Goal: Task Accomplishment & Management: Manage account settings

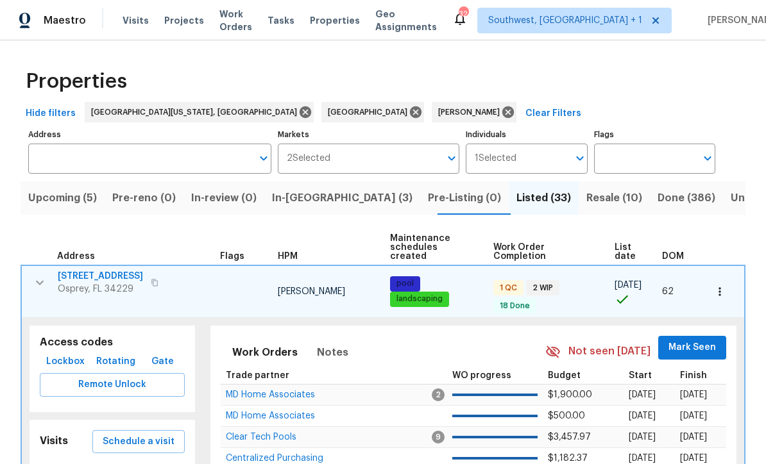
click at [628, 243] on span "List date" at bounding box center [627, 252] width 26 height 18
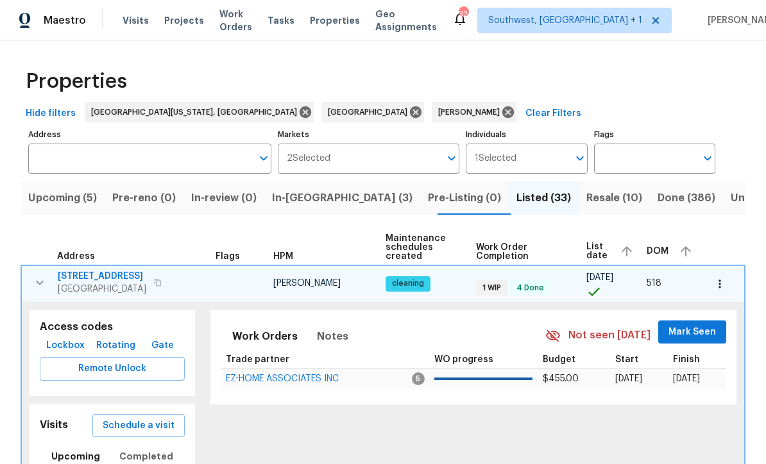
click at [36, 281] on icon "button" at bounding box center [39, 282] width 15 height 15
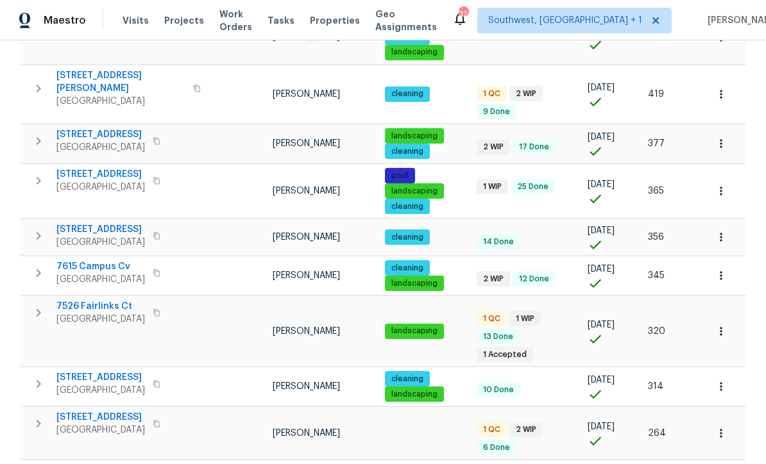
scroll to position [386, 0]
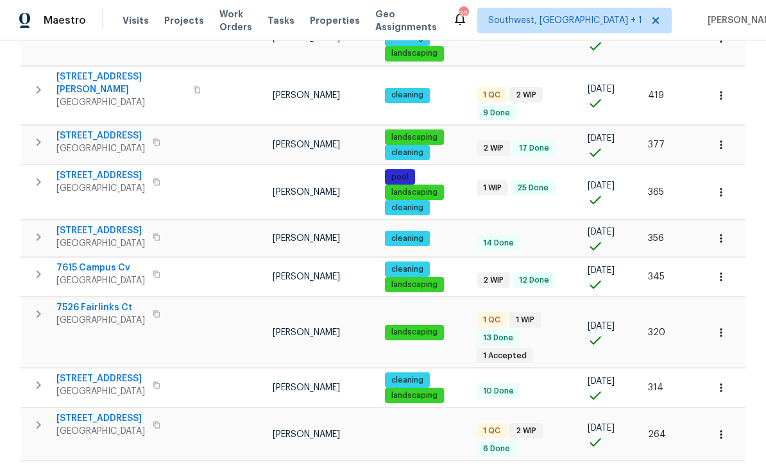
click at [38, 229] on button "button" at bounding box center [39, 237] width 26 height 26
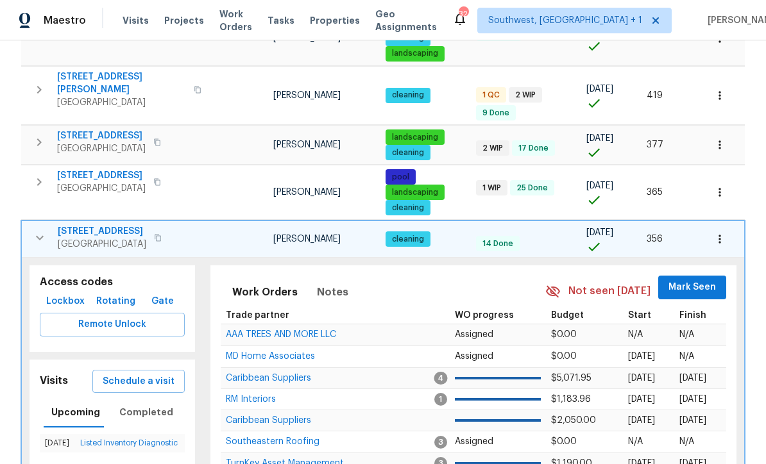
click at [54, 294] on span "Lockbox" at bounding box center [65, 302] width 38 height 16
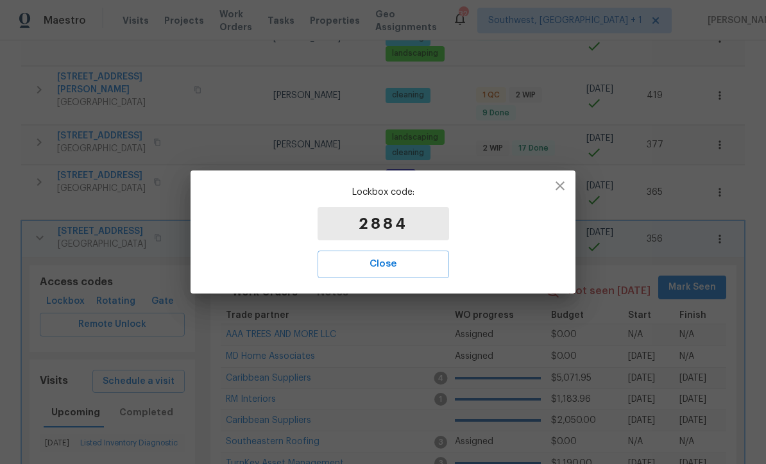
click at [400, 265] on span "Close" at bounding box center [383, 264] width 103 height 17
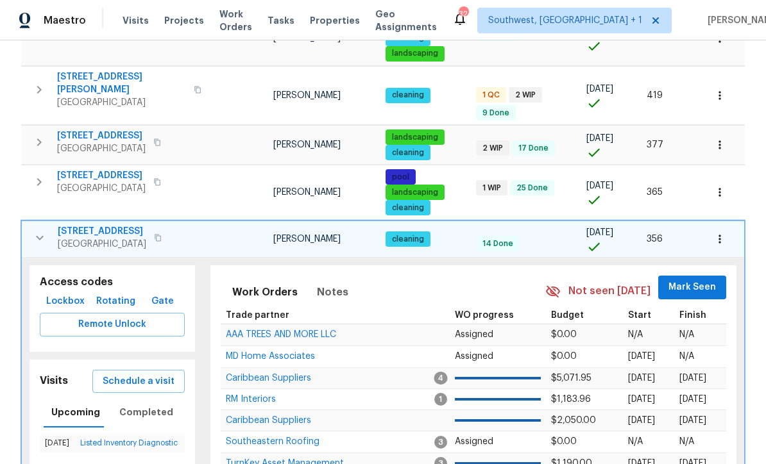
click at [37, 230] on icon "button" at bounding box center [39, 237] width 15 height 15
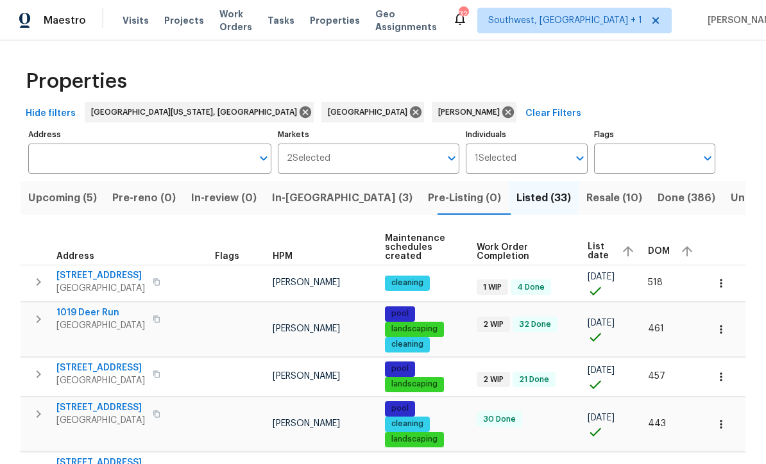
scroll to position [0, 0]
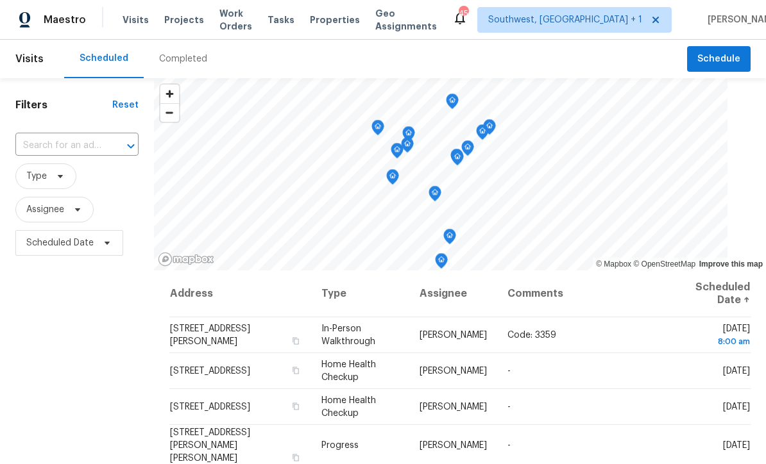
scroll to position [1, 0]
click at [177, 26] on span "Projects" at bounding box center [184, 20] width 40 height 13
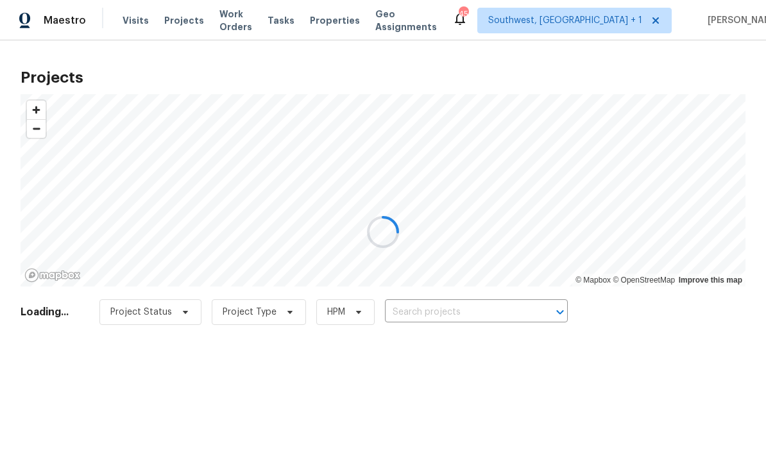
click at [451, 313] on div at bounding box center [383, 232] width 766 height 464
click at [454, 318] on div at bounding box center [383, 232] width 766 height 464
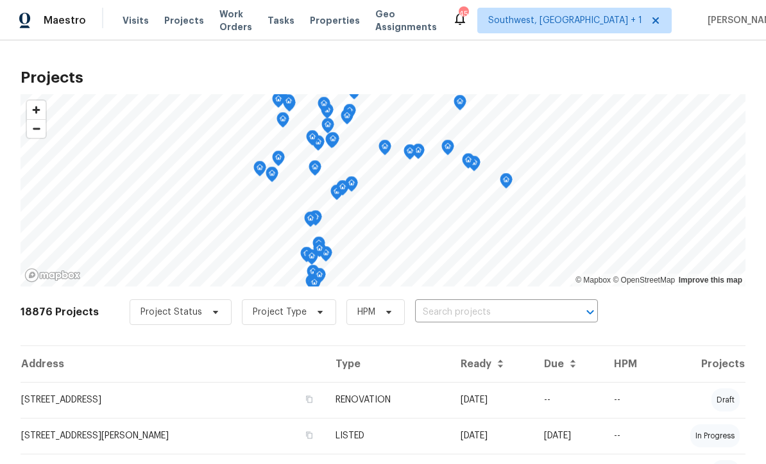
click at [505, 308] on input "text" at bounding box center [488, 313] width 147 height 20
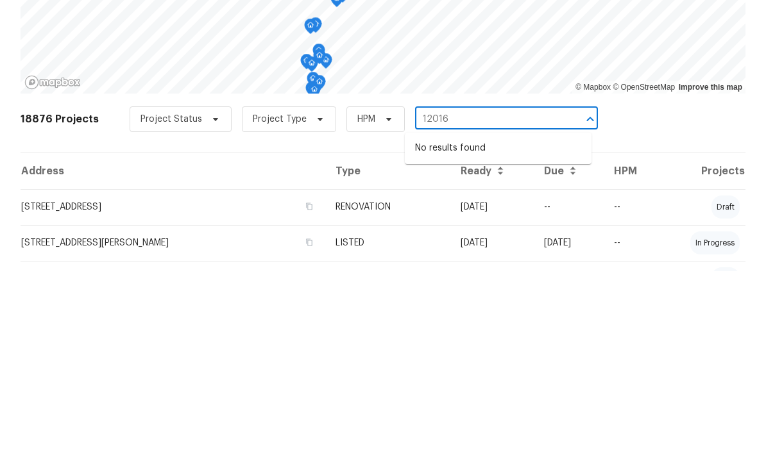
type input "12016"
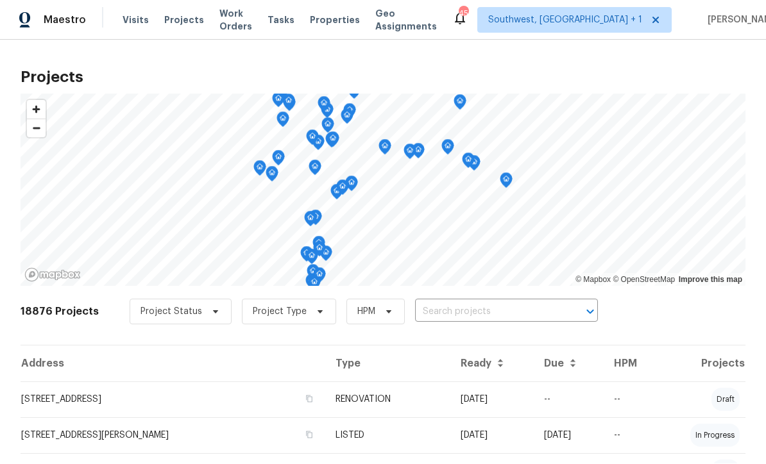
click at [526, 303] on input "text" at bounding box center [488, 313] width 147 height 20
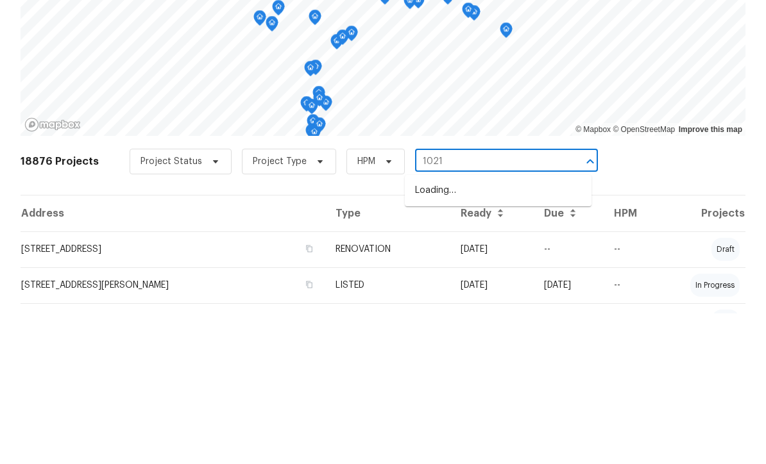
type input "10216"
click at [512, 352] on li "10216 Woodborne Pl, Bradenton, FL 34202" at bounding box center [498, 362] width 187 height 21
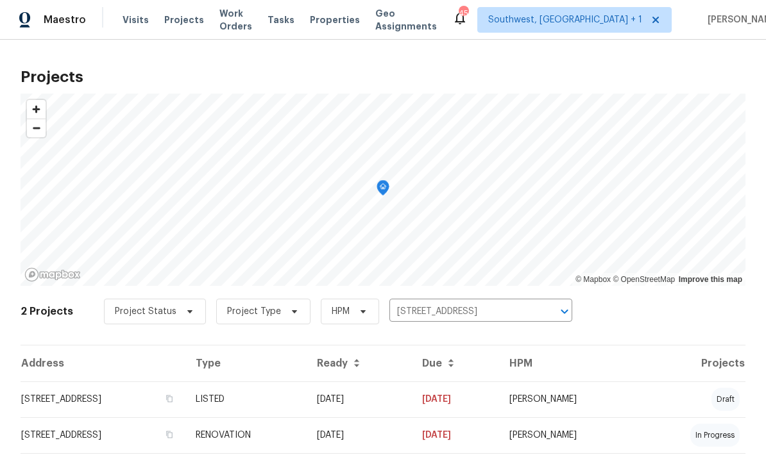
scroll to position [1, 0]
click at [412, 401] on td "09/04/25" at bounding box center [359, 400] width 105 height 36
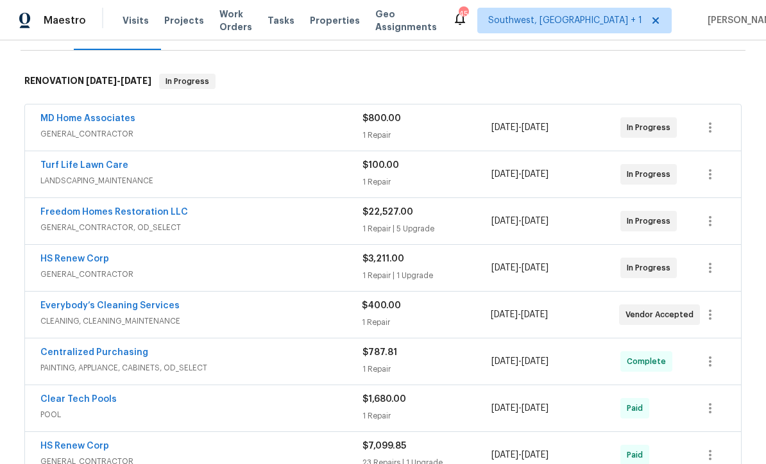
scroll to position [202, 0]
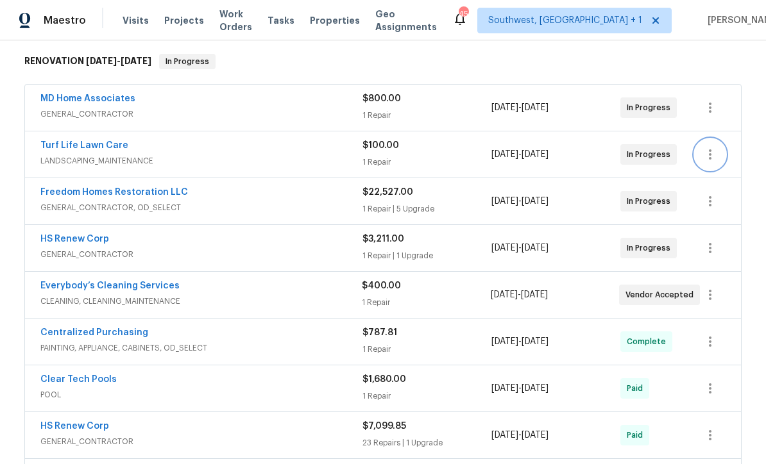
click at [717, 156] on icon "button" at bounding box center [709, 154] width 15 height 15
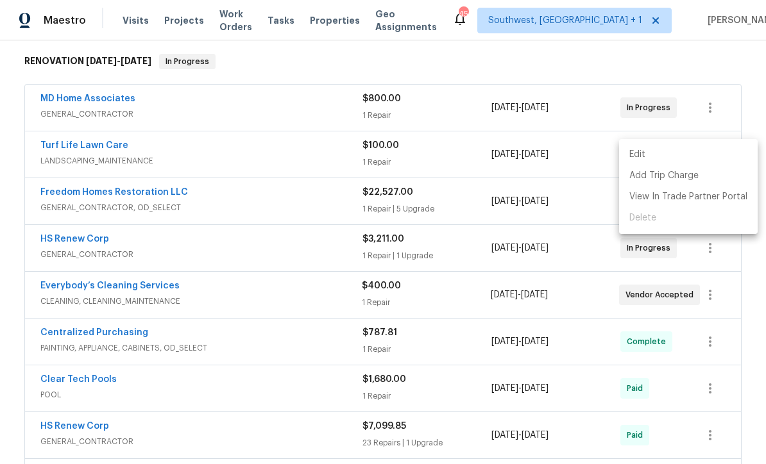
click at [641, 155] on li "Edit" at bounding box center [688, 154] width 139 height 21
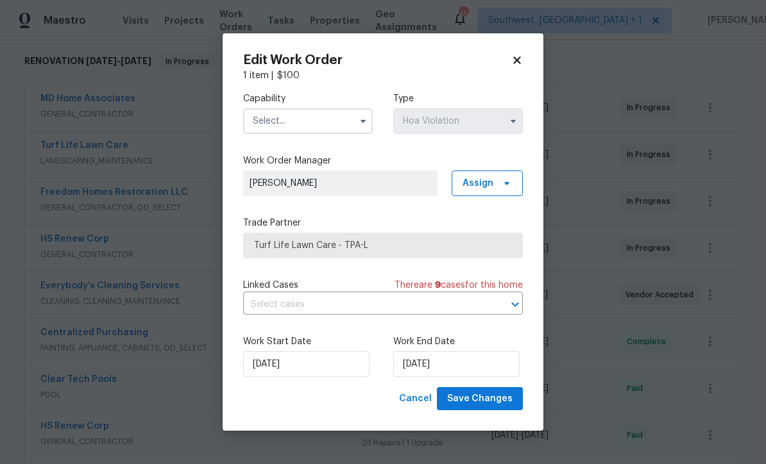
click at [312, 126] on input "text" at bounding box center [308, 121] width 130 height 26
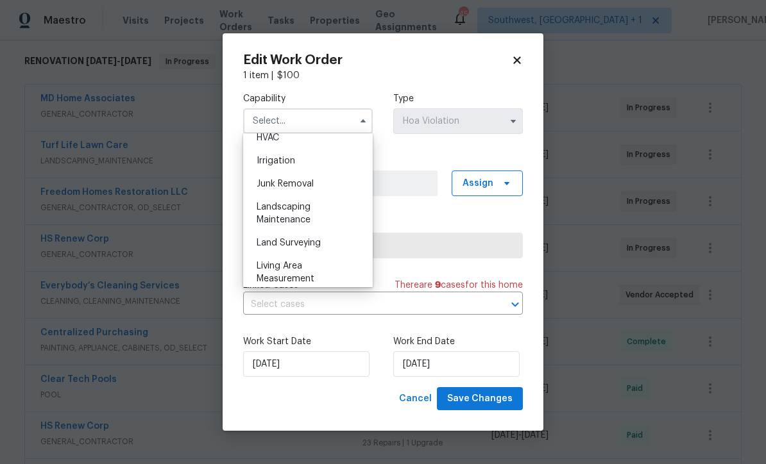
scroll to position [784, 0]
click at [296, 208] on span "Landscaping Maintenance" at bounding box center [284, 214] width 54 height 22
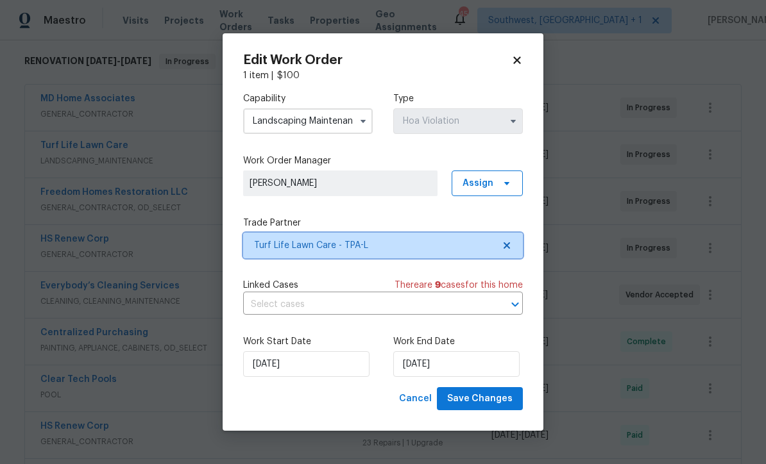
click at [400, 246] on span "Turf Life Lawn Care - TPA-L" at bounding box center [373, 245] width 239 height 13
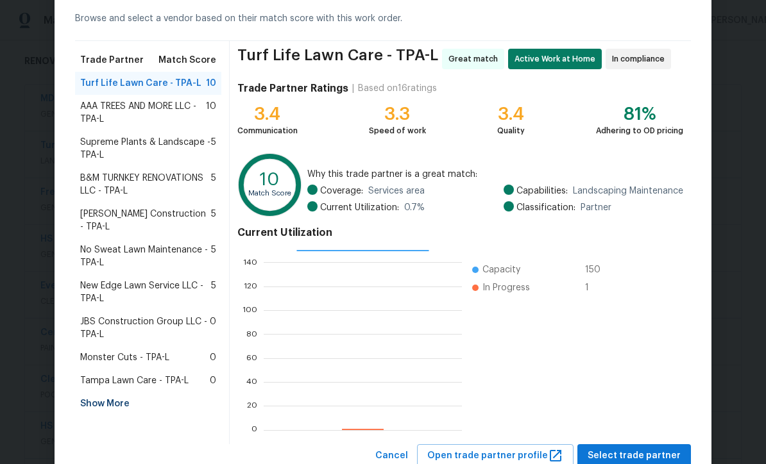
scroll to position [62, 0]
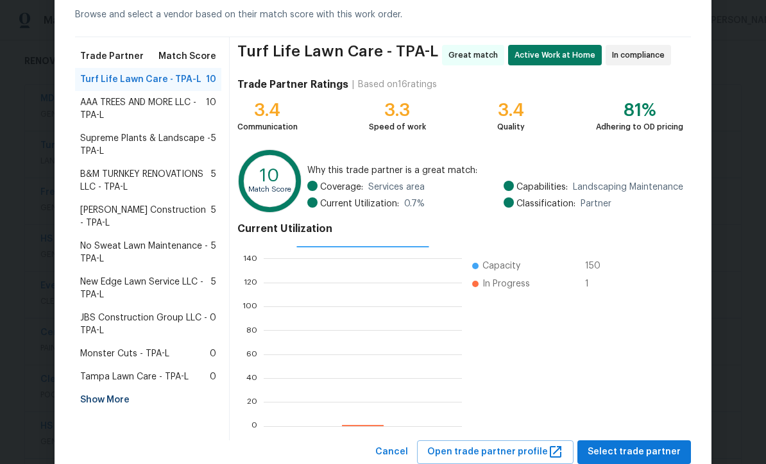
click at [91, 389] on div "Show More" at bounding box center [148, 400] width 146 height 23
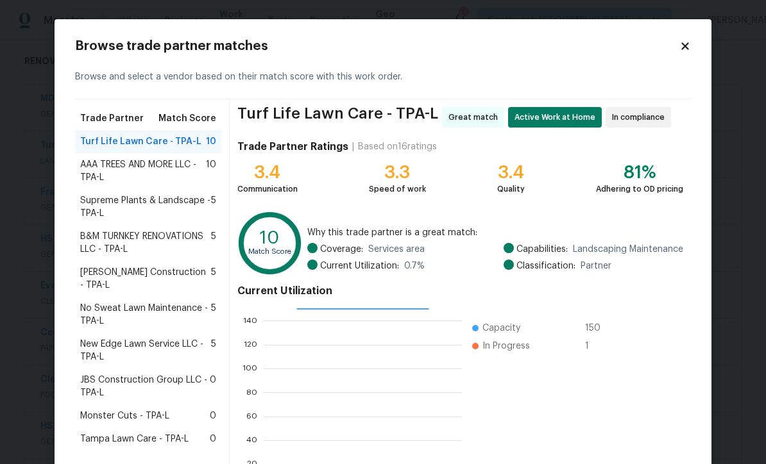
scroll to position [0, 0]
click at [689, 44] on icon at bounding box center [685, 46] width 12 height 12
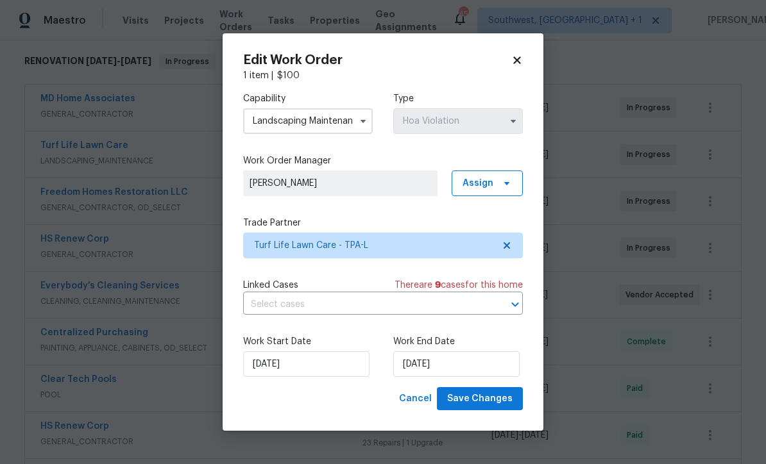
click at [339, 124] on input "Landscaping Maintenance" at bounding box center [308, 121] width 130 height 26
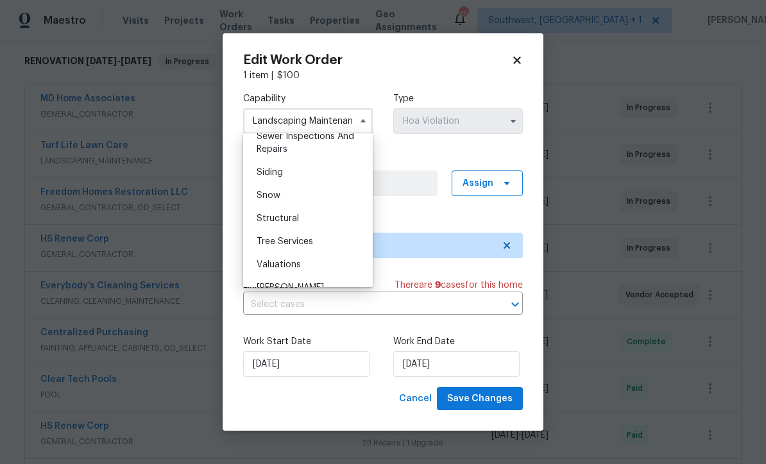
scroll to position [1390, 0]
click at [307, 243] on span "Tree Services" at bounding box center [285, 241] width 56 height 9
type input "Tree Services"
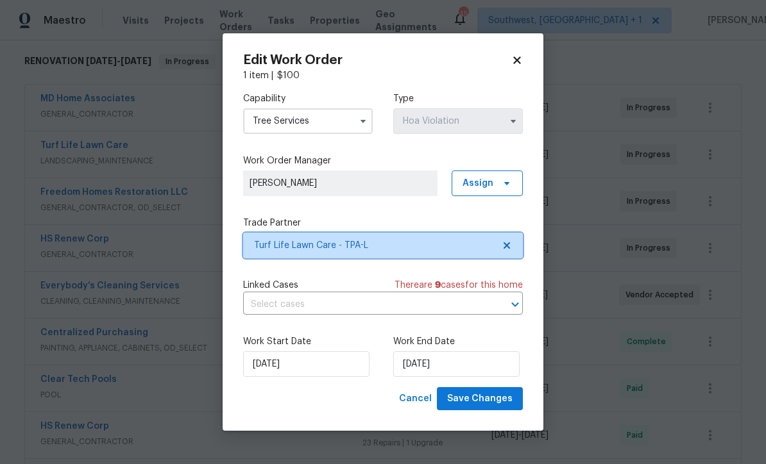
click at [429, 251] on span "Turf Life Lawn Care - TPA-L" at bounding box center [373, 245] width 239 height 13
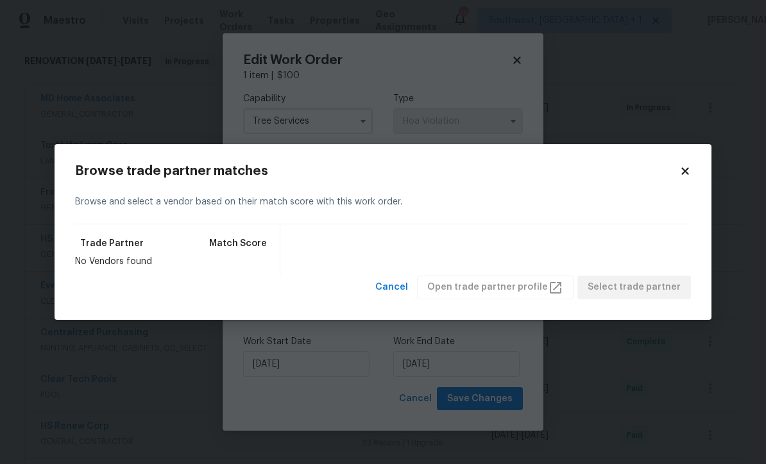
click at [688, 176] on icon at bounding box center [685, 171] width 12 height 12
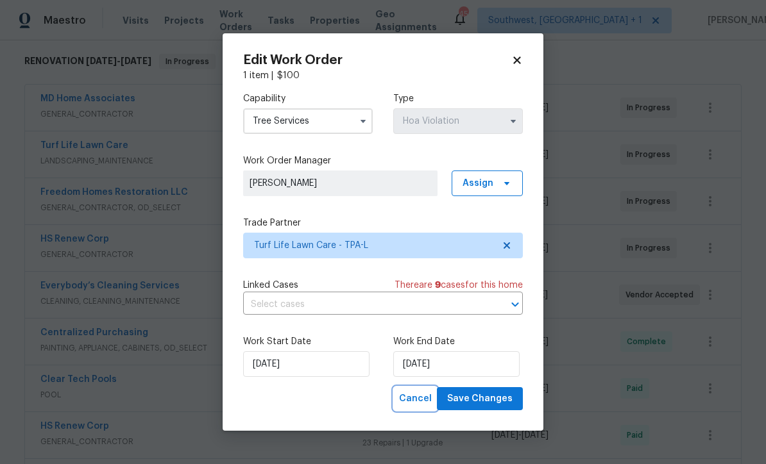
click at [425, 403] on span "Cancel" at bounding box center [415, 399] width 33 height 16
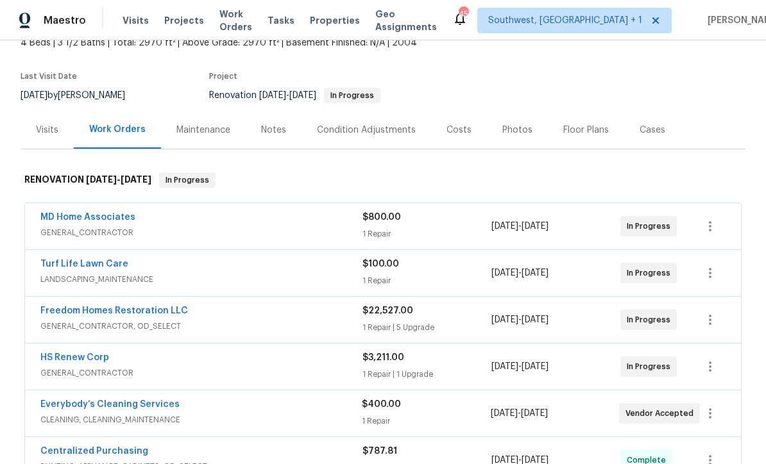
scroll to position [85, 0]
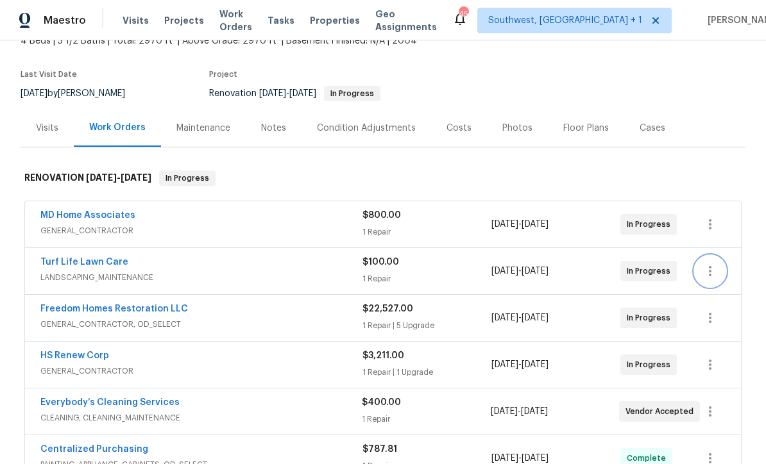
click at [712, 278] on icon "button" at bounding box center [709, 271] width 15 height 15
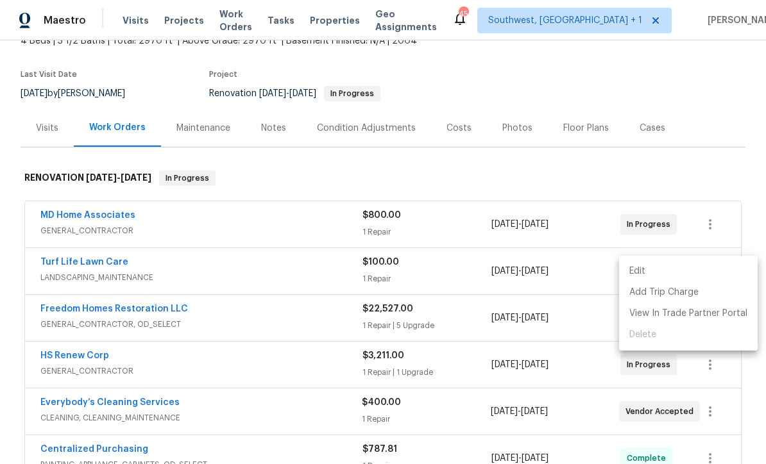
click at [642, 274] on li "Edit" at bounding box center [688, 271] width 139 height 21
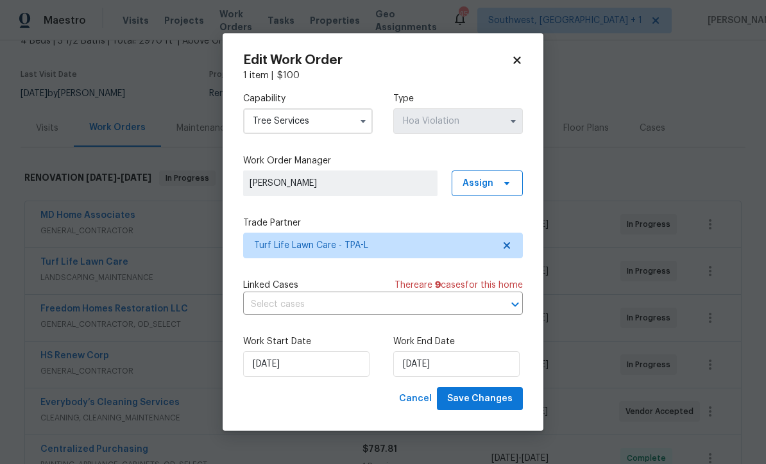
click at [301, 125] on input "Tree Services" at bounding box center [308, 121] width 130 height 26
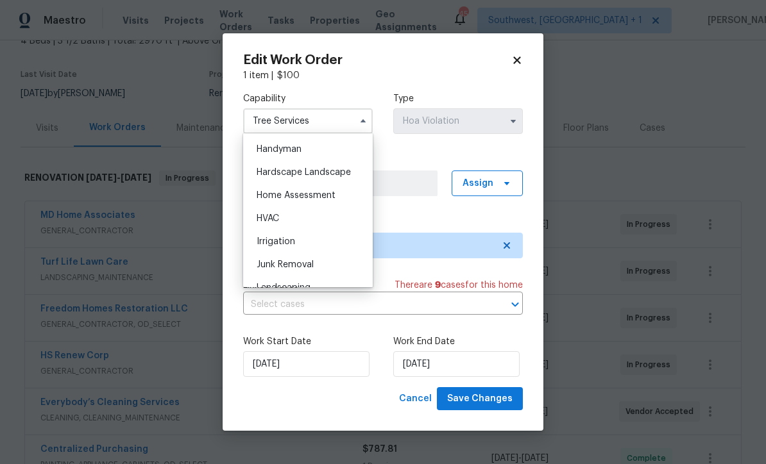
scroll to position [705, 0]
click at [329, 176] on span "Hardscape Landscape" at bounding box center [304, 171] width 94 height 9
type input "Hardscape Landscape"
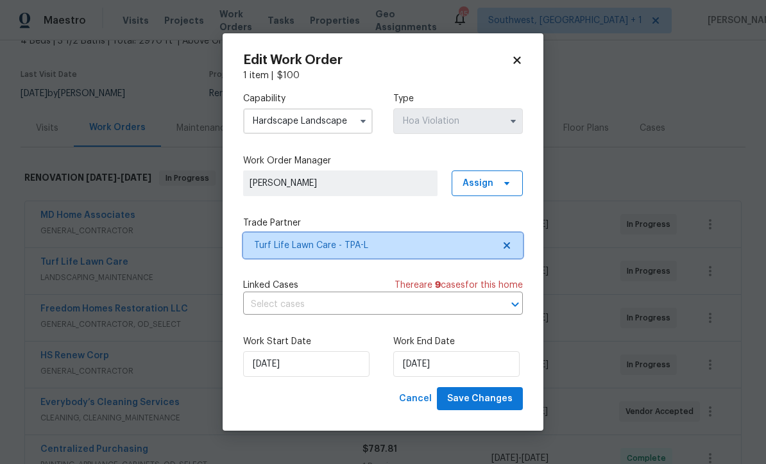
click at [407, 248] on span "Turf Life Lawn Care - TPA-L" at bounding box center [373, 245] width 239 height 13
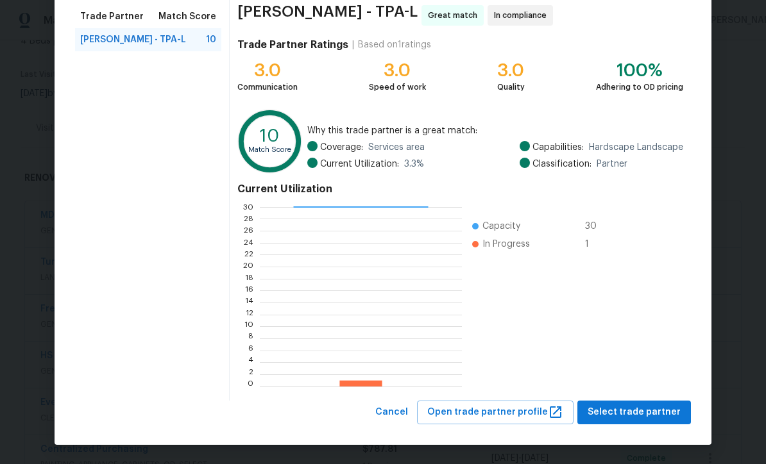
scroll to position [101, 0]
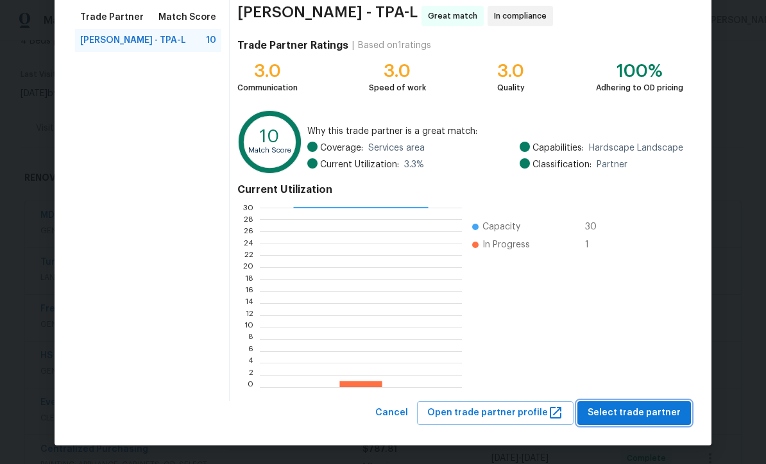
click at [641, 415] on span "Select trade partner" at bounding box center [633, 413] width 93 height 16
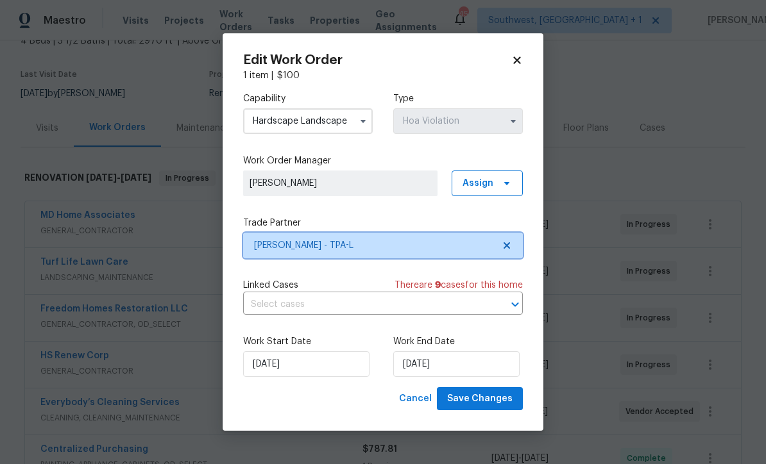
scroll to position [0, 0]
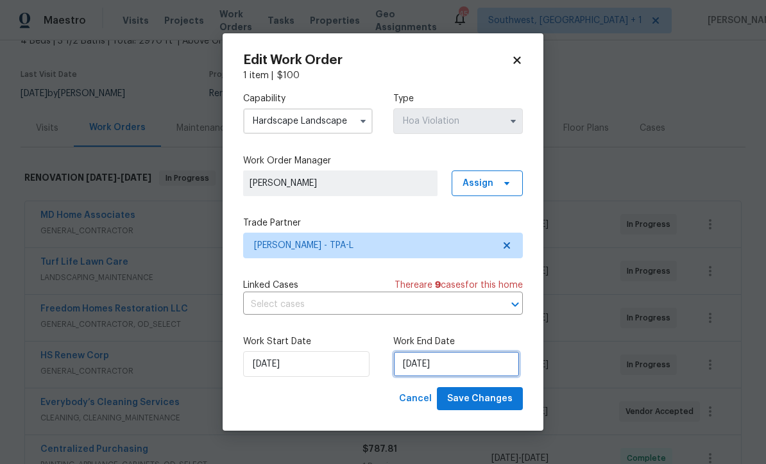
click at [467, 366] on input "9/6/2025" at bounding box center [456, 364] width 126 height 26
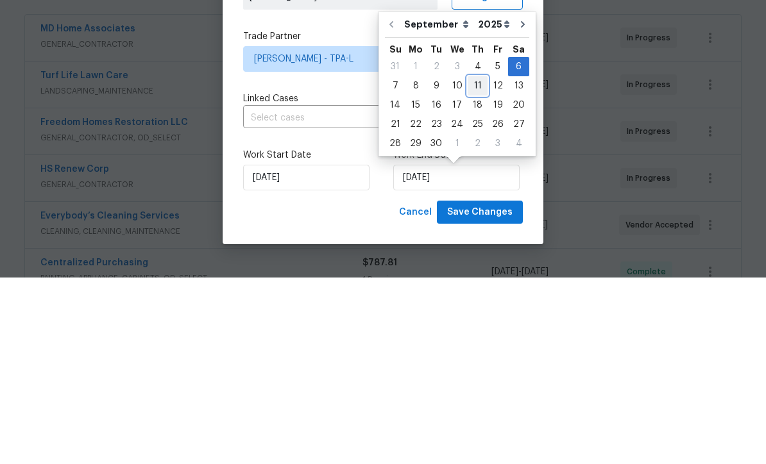
click at [474, 264] on div "11" at bounding box center [477, 273] width 20 height 18
type input "9/11/2025"
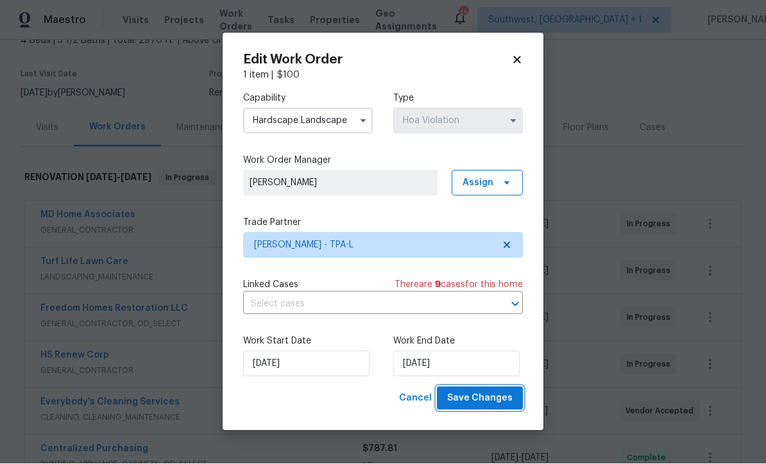
click at [487, 403] on span "Save Changes" at bounding box center [479, 399] width 65 height 16
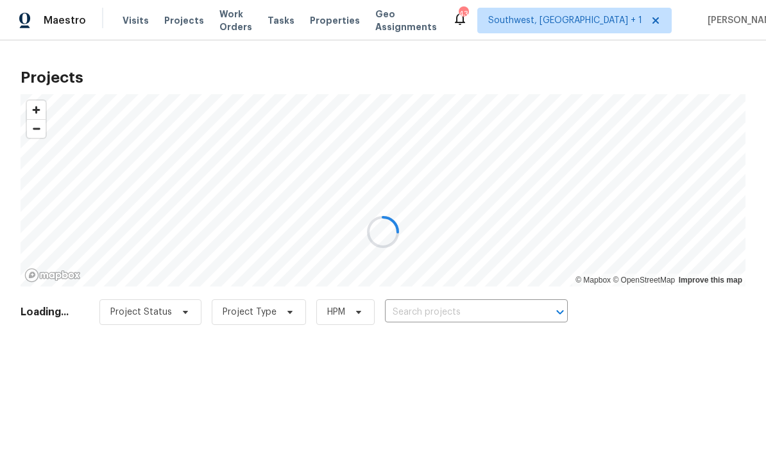
click at [473, 311] on div at bounding box center [383, 232] width 766 height 464
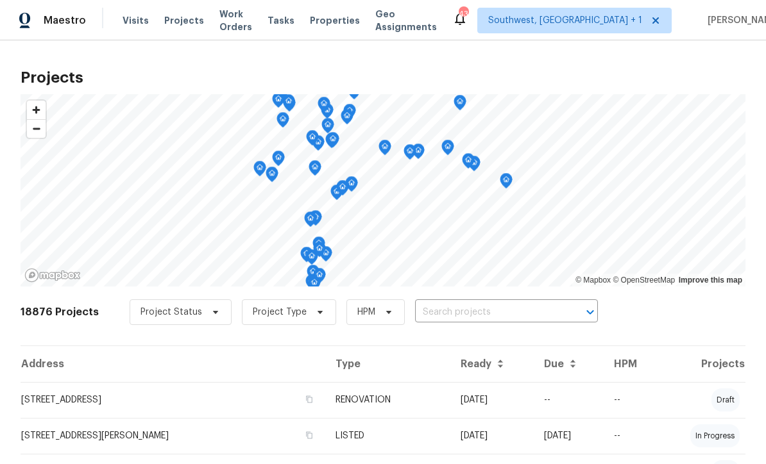
click at [444, 308] on input "text" at bounding box center [488, 313] width 147 height 20
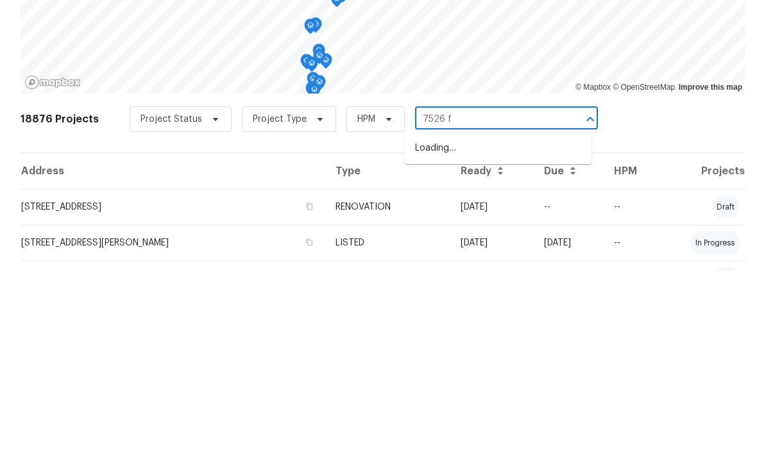
type input "7526 fa"
click at [505, 331] on li "7526 Fairlinks Ct, Sarasota, FL 34243" at bounding box center [498, 341] width 187 height 21
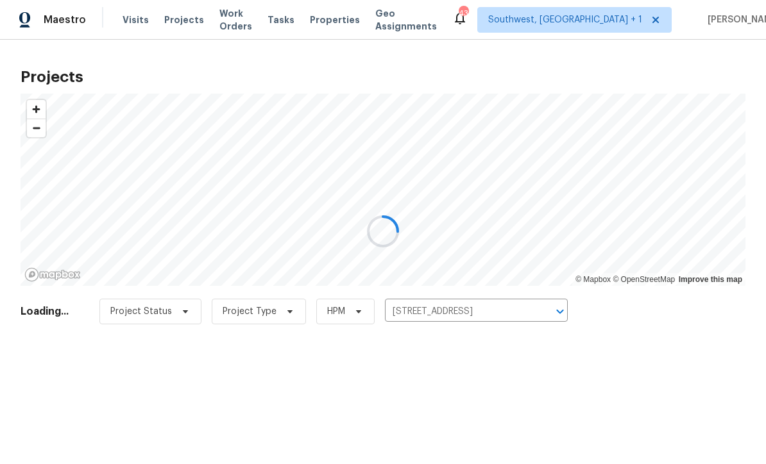
scroll to position [1, 0]
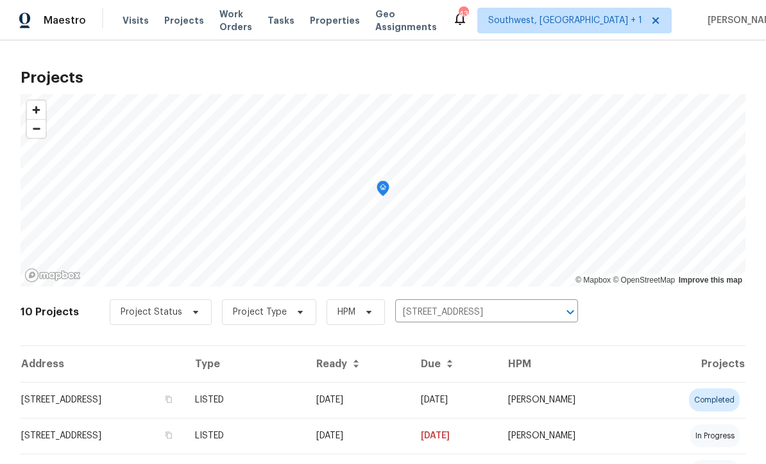
click at [410, 402] on td "08/18/25" at bounding box center [358, 400] width 105 height 36
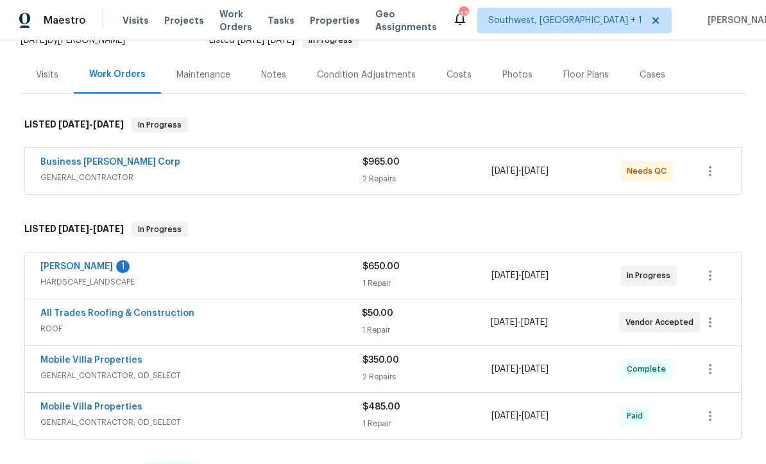
scroll to position [138, 0]
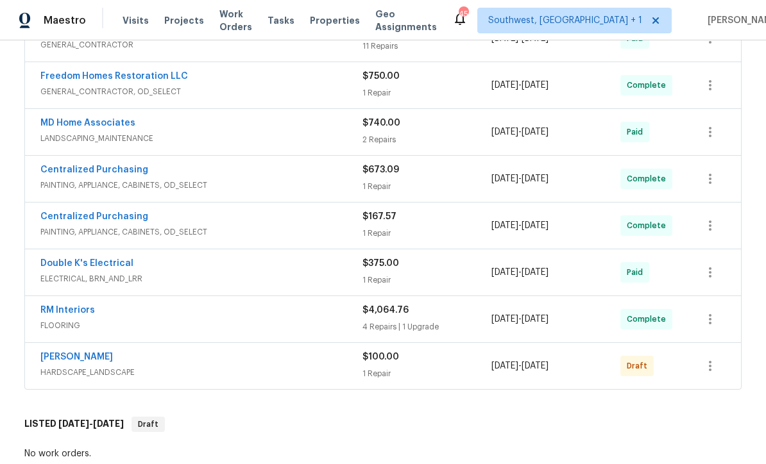
scroll to position [709, 0]
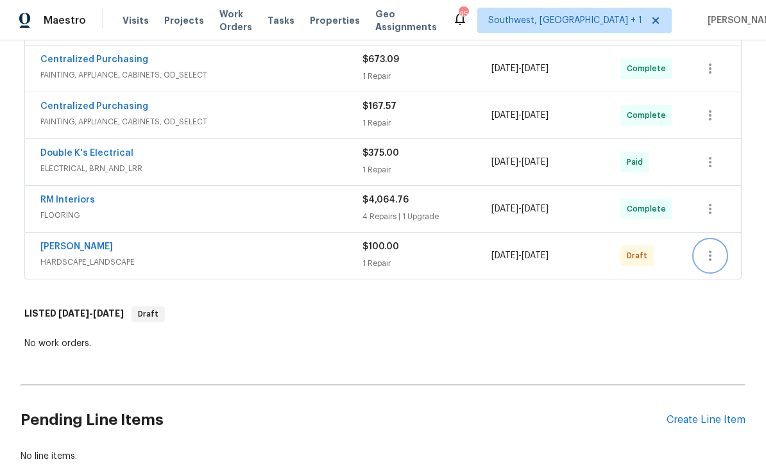
click at [707, 261] on icon "button" at bounding box center [709, 255] width 15 height 15
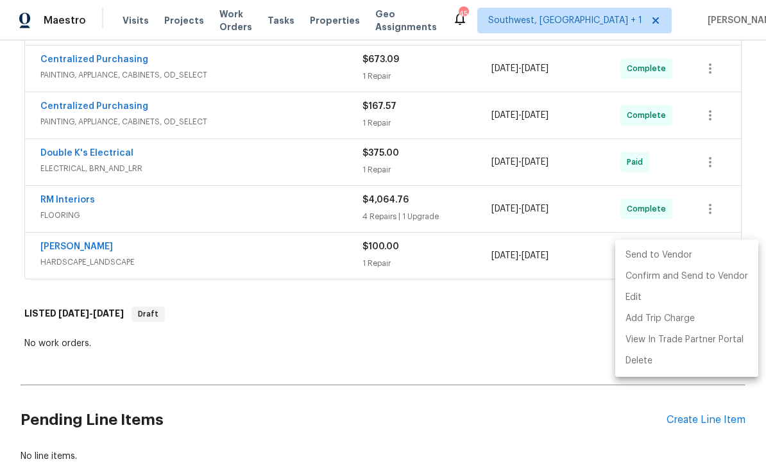
click at [531, 346] on div at bounding box center [383, 232] width 766 height 464
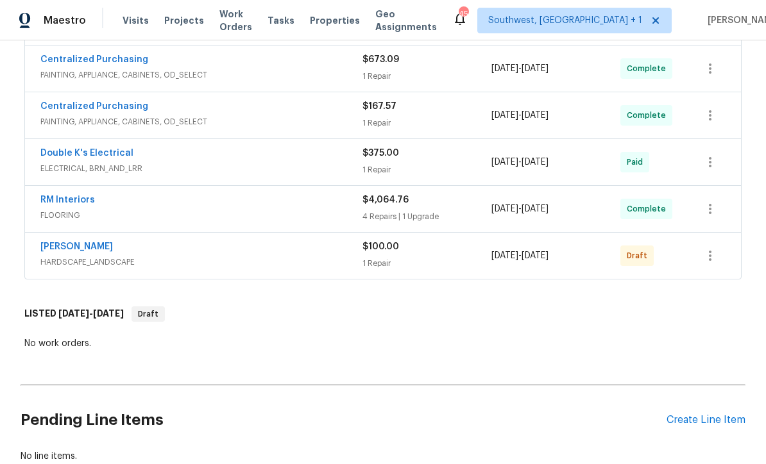
click at [47, 248] on link "Wendy Martin" at bounding box center [76, 246] width 72 height 9
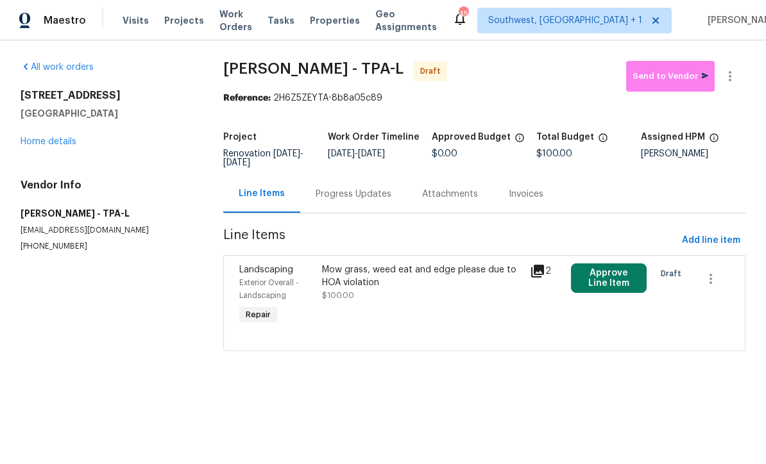
click at [464, 328] on div "Mow grass, weed eat and edge please due to HOA violation $100.00" at bounding box center [421, 296] width 207 height 72
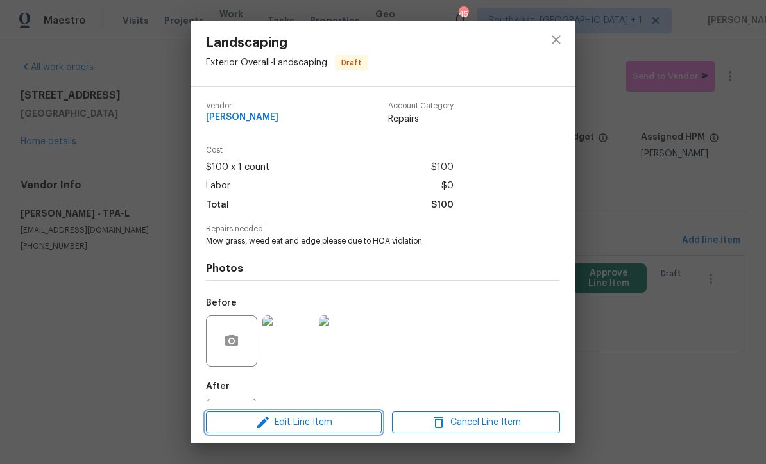
click at [345, 428] on span "Edit Line Item" at bounding box center [294, 423] width 168 height 16
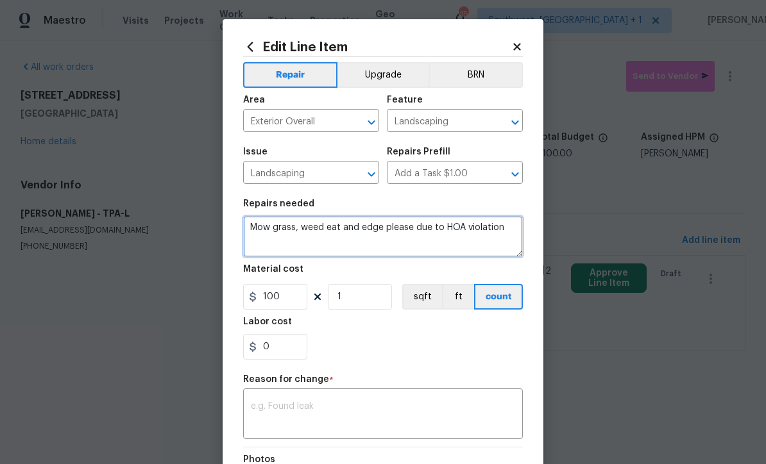
click at [403, 232] on textarea "Mow grass, weed eat and edge please due to HOA violation" at bounding box center [383, 236] width 280 height 41
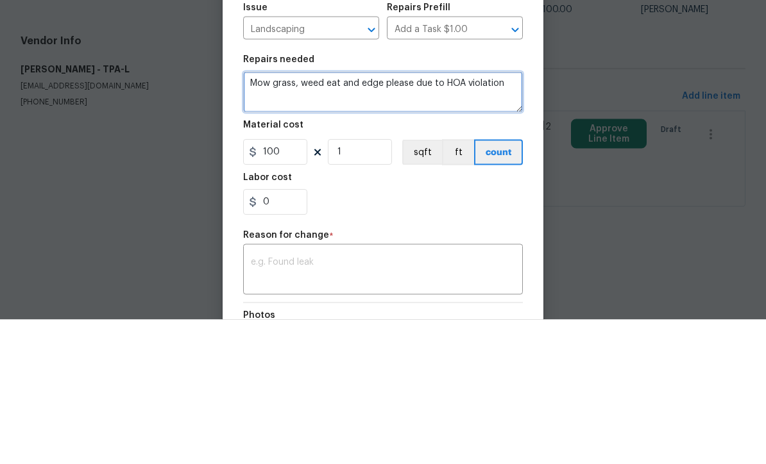
click at [368, 216] on textarea "Mow grass, weed eat and edge please due to HOA violation" at bounding box center [383, 236] width 280 height 41
click at [401, 216] on textarea "Mow grass, weed eat and edge please due to HOA violation" at bounding box center [383, 236] width 280 height 41
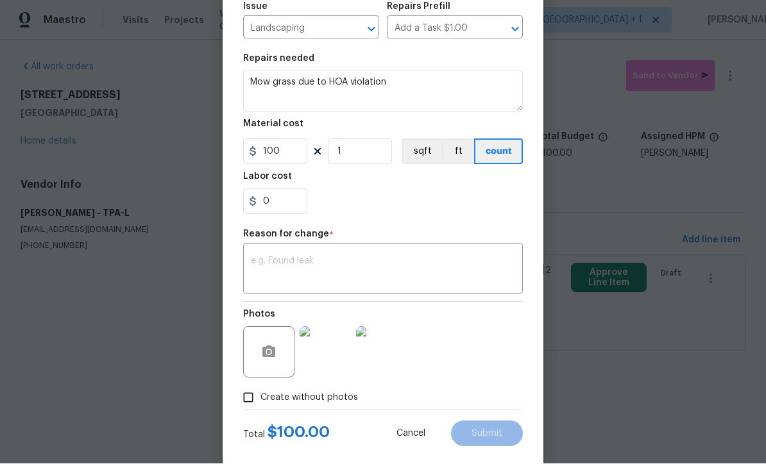
scroll to position [153, 0]
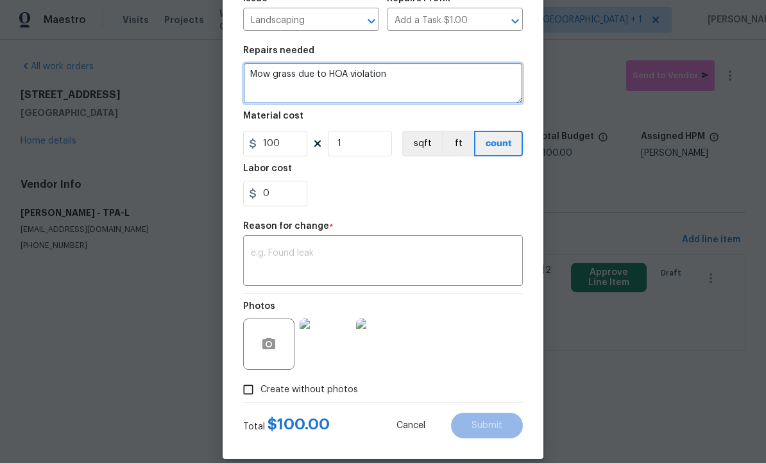
type textarea "Mow grass due to HOA violation"
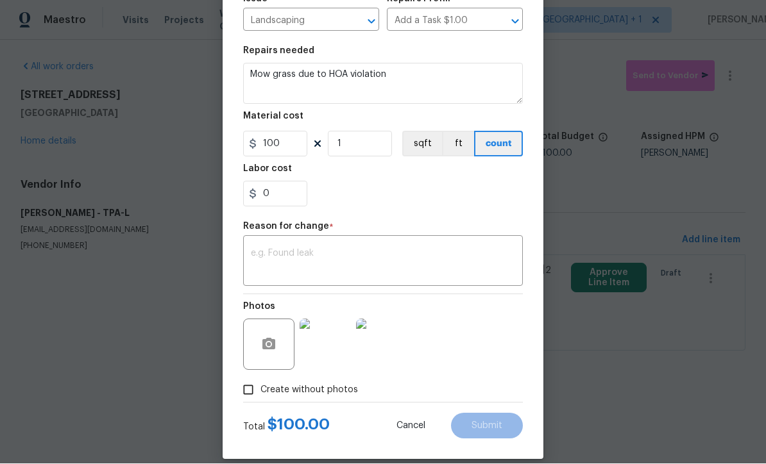
click at [408, 269] on textarea at bounding box center [383, 262] width 264 height 27
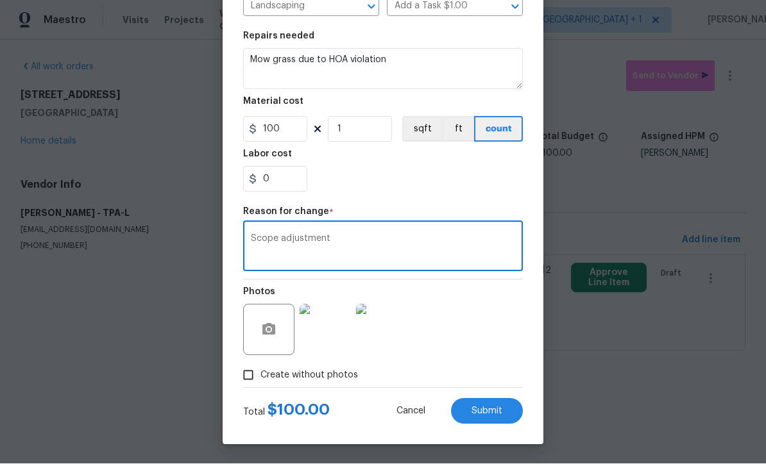
scroll to position [170, 0]
type textarea "Scope adjustment"
click at [490, 408] on span "Submit" at bounding box center [486, 412] width 31 height 10
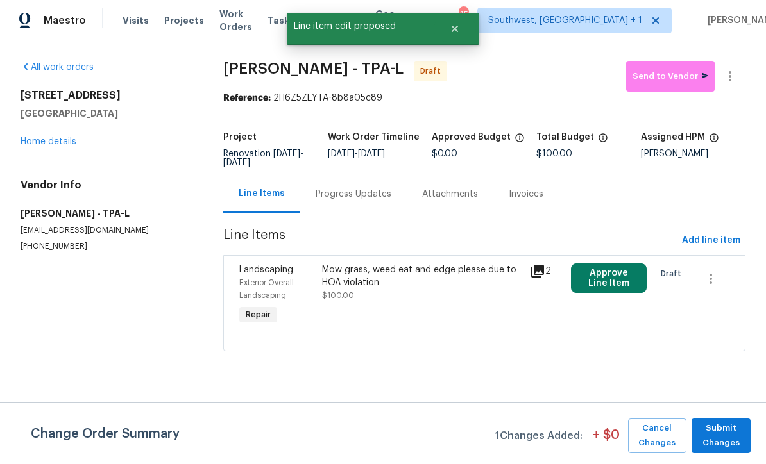
scroll to position [0, 0]
click at [732, 427] on span "Submit Changes" at bounding box center [721, 435] width 46 height 29
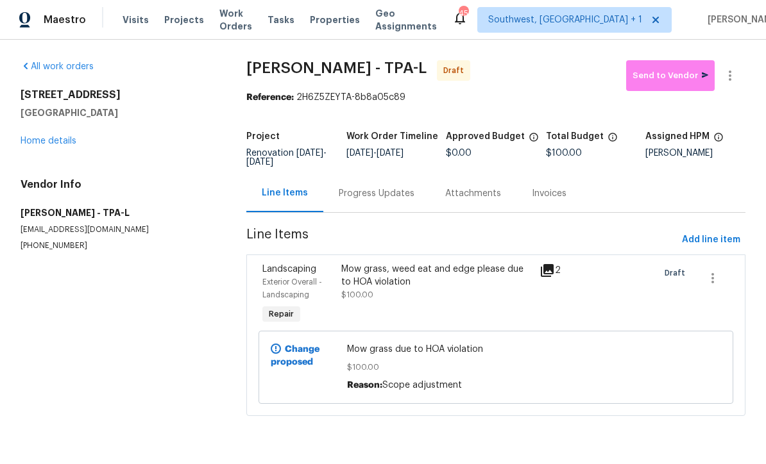
click at [550, 272] on icon at bounding box center [546, 271] width 15 height 15
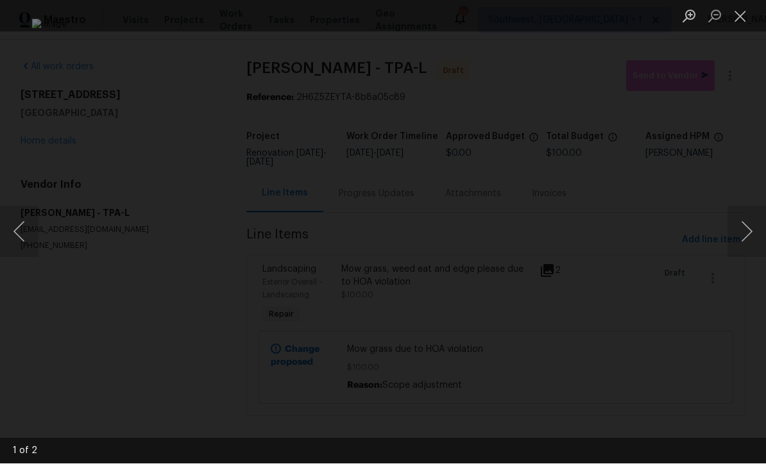
click at [745, 237] on button "Next image" at bounding box center [746, 231] width 38 height 51
click at [748, 248] on button "Next image" at bounding box center [746, 231] width 38 height 51
click at [745, 10] on button "Close lightbox" at bounding box center [740, 16] width 26 height 22
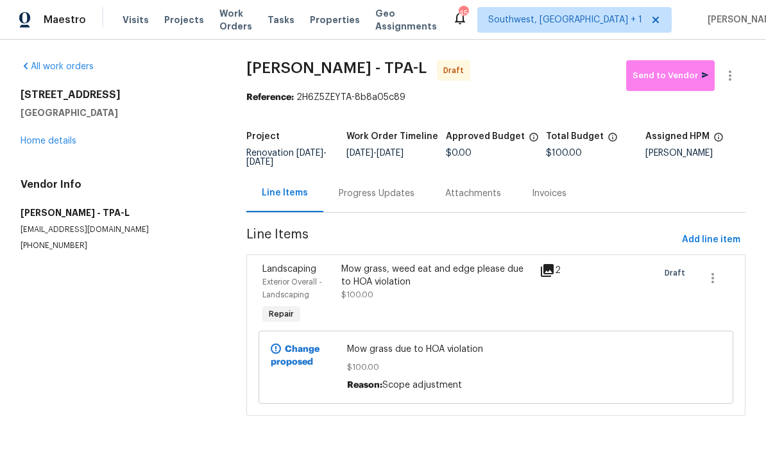
click at [27, 143] on link "Home details" at bounding box center [49, 141] width 56 height 9
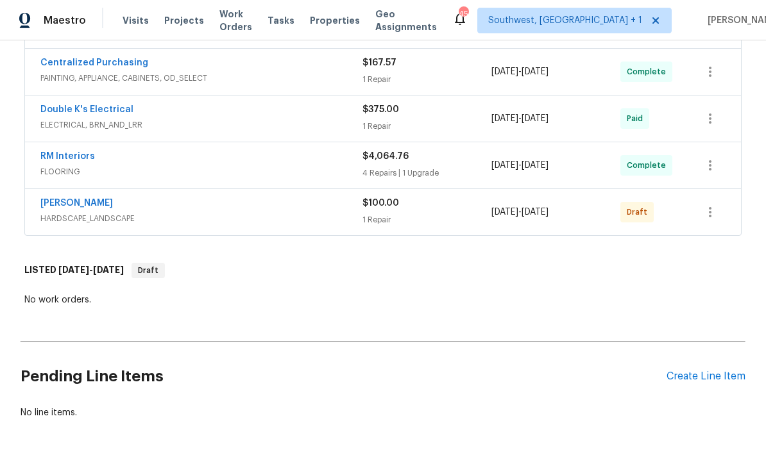
scroll to position [752, 0]
click at [712, 216] on icon "button" at bounding box center [709, 212] width 15 height 15
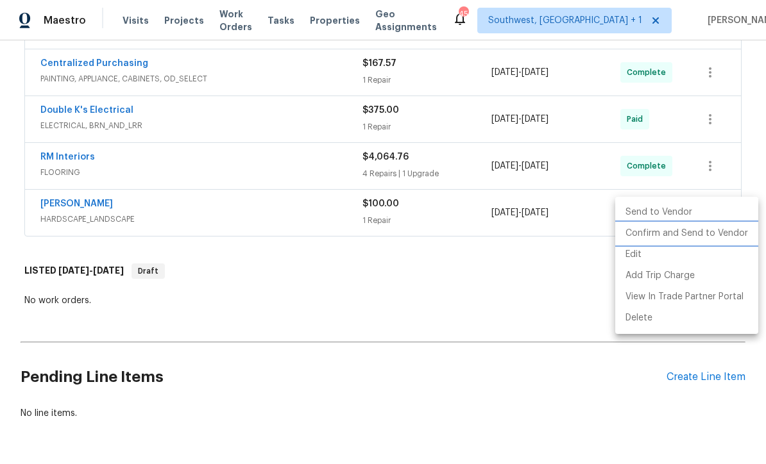
click at [711, 235] on li "Confirm and Send to Vendor" at bounding box center [686, 233] width 143 height 21
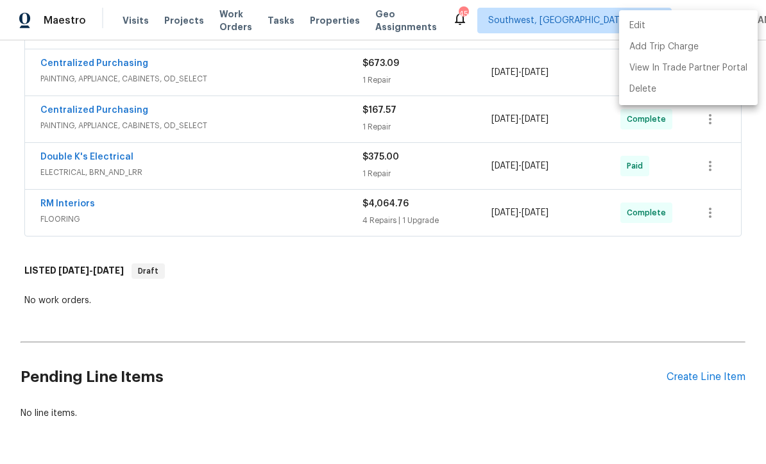
click at [600, 312] on div at bounding box center [383, 232] width 766 height 464
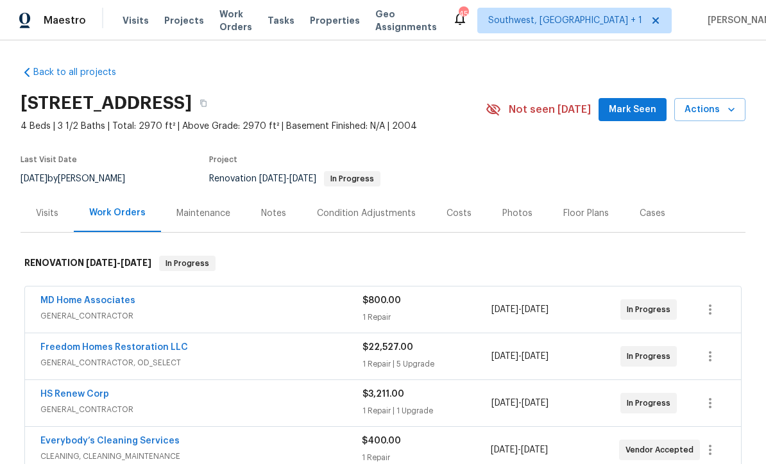
scroll to position [0, 0]
